Goal: Task Accomplishment & Management: Manage account settings

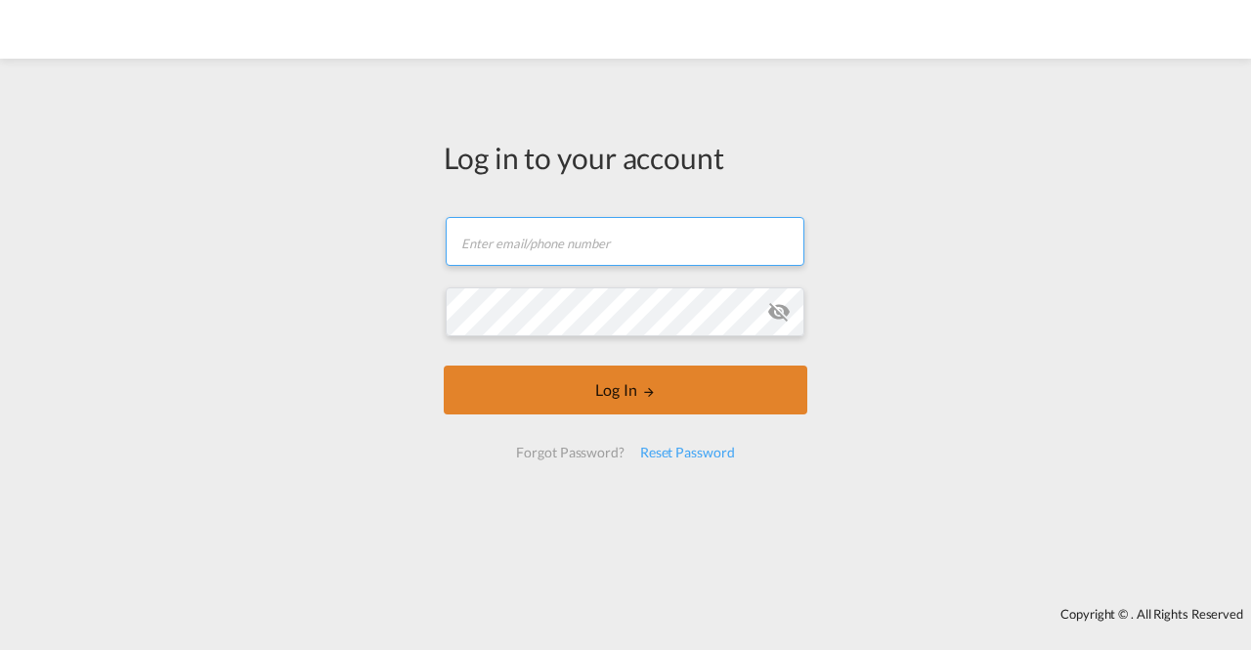
type input "[EMAIL_ADDRESS][DOMAIN_NAME]"
click at [649, 392] on md-icon "LOGIN" at bounding box center [649, 392] width 14 height 14
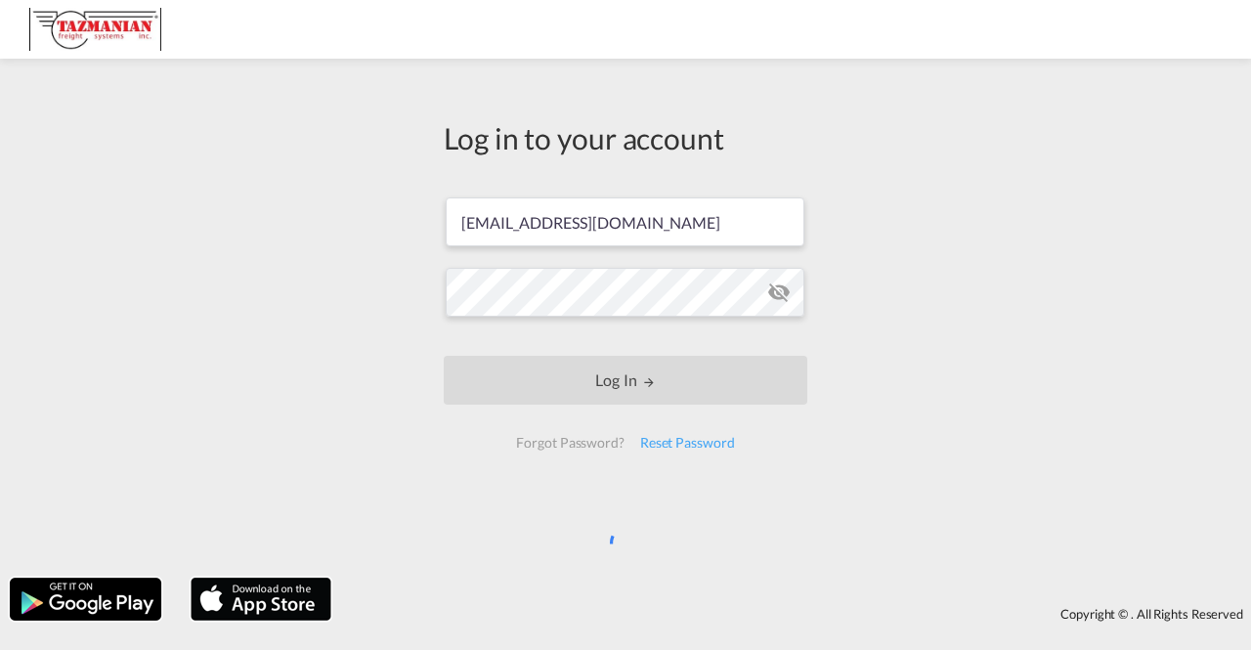
click at [1001, 302] on div "Log in to your account [EMAIL_ADDRESS][DOMAIN_NAME] Log In Forgot Password? Res…" at bounding box center [625, 318] width 1251 height 500
click at [1005, 323] on div "Log in to your account [EMAIL_ADDRESS][DOMAIN_NAME] Log In Forgot Password? Res…" at bounding box center [625, 318] width 1251 height 500
click at [1018, 301] on div "Log in to your account [EMAIL_ADDRESS][DOMAIN_NAME] Log In Forgot Password? Res…" at bounding box center [625, 318] width 1251 height 500
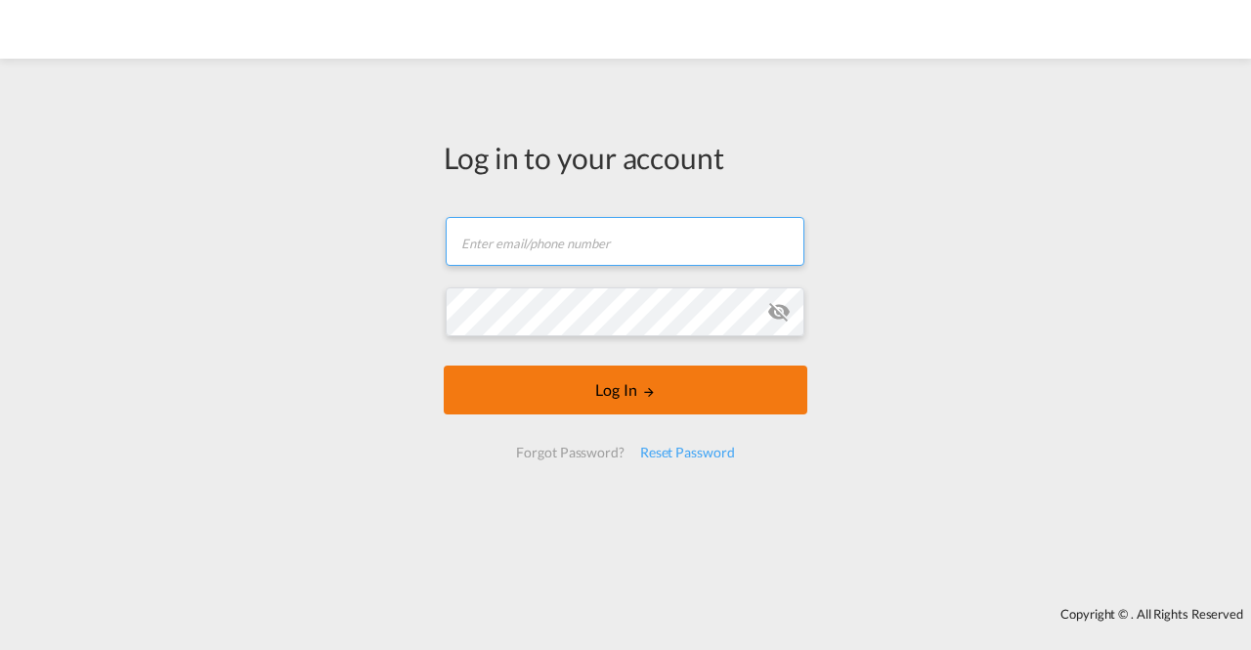
type input "[EMAIL_ADDRESS][DOMAIN_NAME]"
click at [636, 394] on button "Log In" at bounding box center [626, 390] width 364 height 49
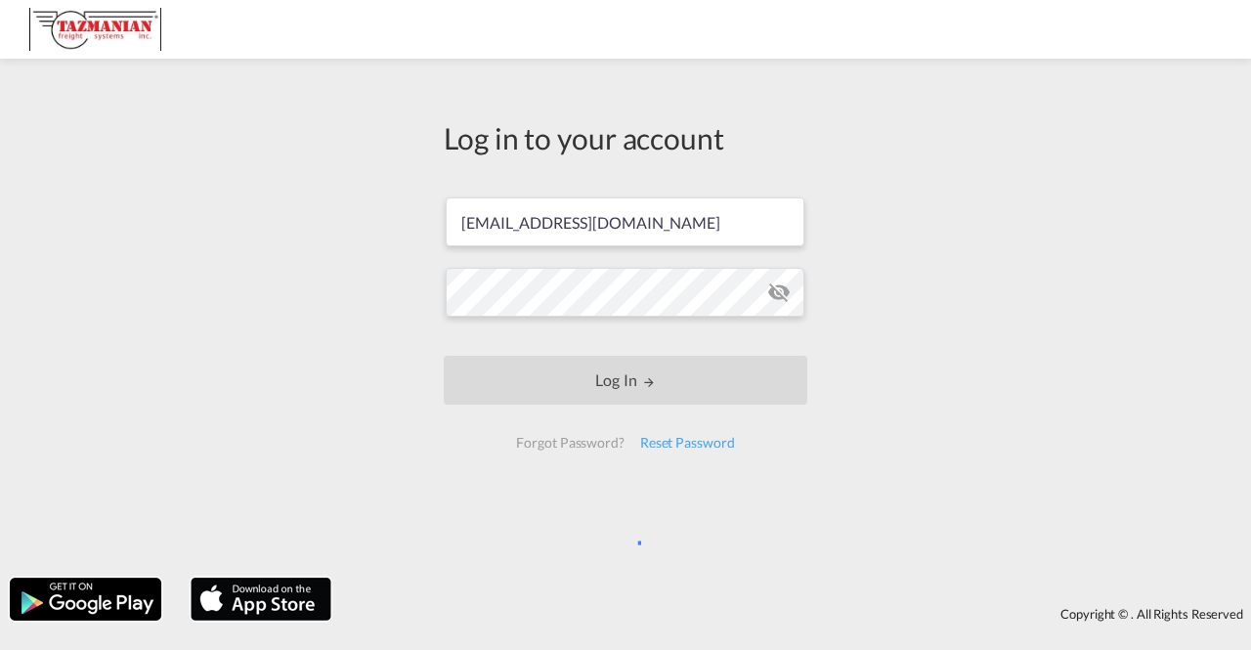
click at [854, 384] on div "Log in to your account [EMAIL_ADDRESS][DOMAIN_NAME] Log In Forgot Password? Res…" at bounding box center [625, 318] width 1251 height 500
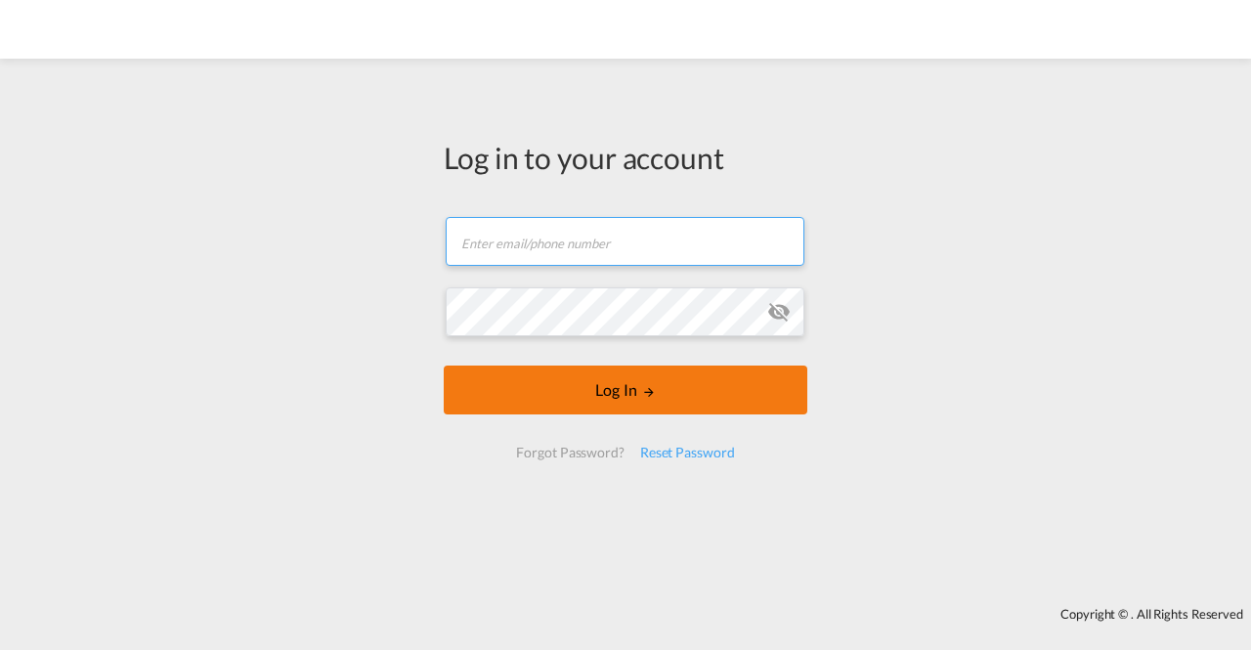
type input "[EMAIL_ADDRESS][DOMAIN_NAME]"
click at [593, 392] on button "Log In" at bounding box center [626, 390] width 364 height 49
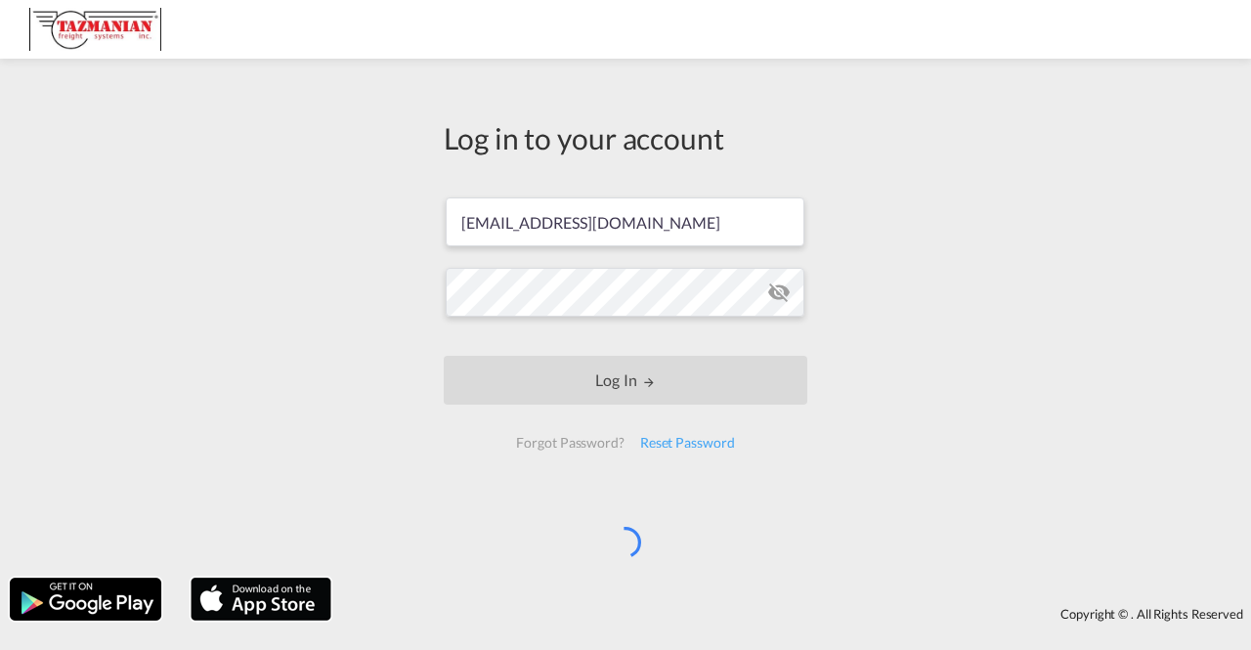
click at [862, 333] on div "Log in to your account [EMAIL_ADDRESS][DOMAIN_NAME] Log In Forgot Password? Res…" at bounding box center [625, 318] width 1251 height 500
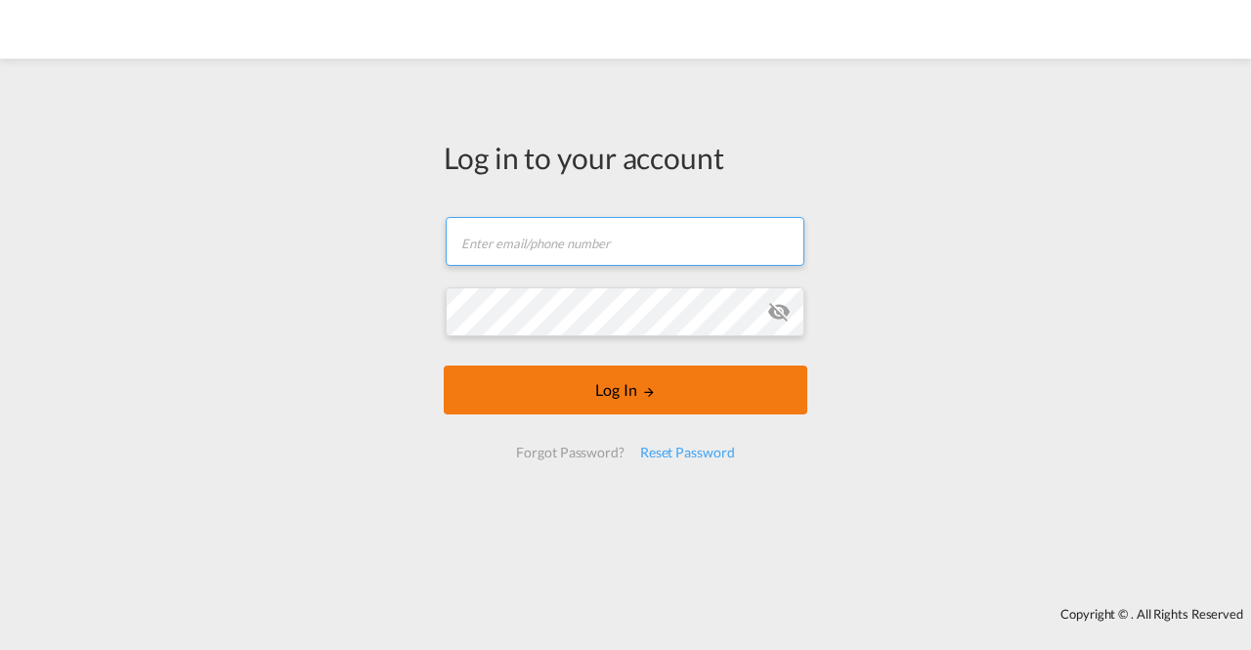
type input "[EMAIL_ADDRESS][DOMAIN_NAME]"
click at [645, 398] on md-icon "LOGIN" at bounding box center [649, 392] width 14 height 14
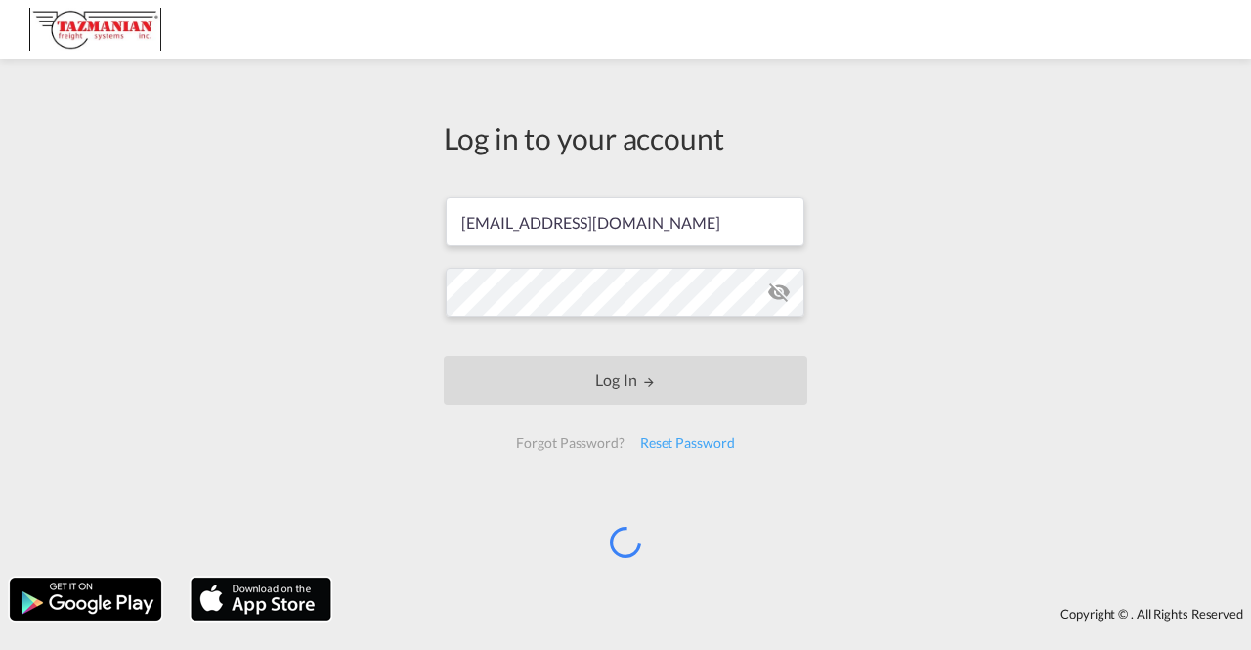
drag, startPoint x: 268, startPoint y: 143, endPoint x: 243, endPoint y: 109, distance: 41.3
click at [268, 140] on div "Log in to your account [EMAIL_ADDRESS][DOMAIN_NAME] Log In Forgot Password? Res…" at bounding box center [625, 318] width 1251 height 500
click at [74, 28] on img at bounding box center [95, 30] width 132 height 44
